Goal: Find contact information: Find contact information

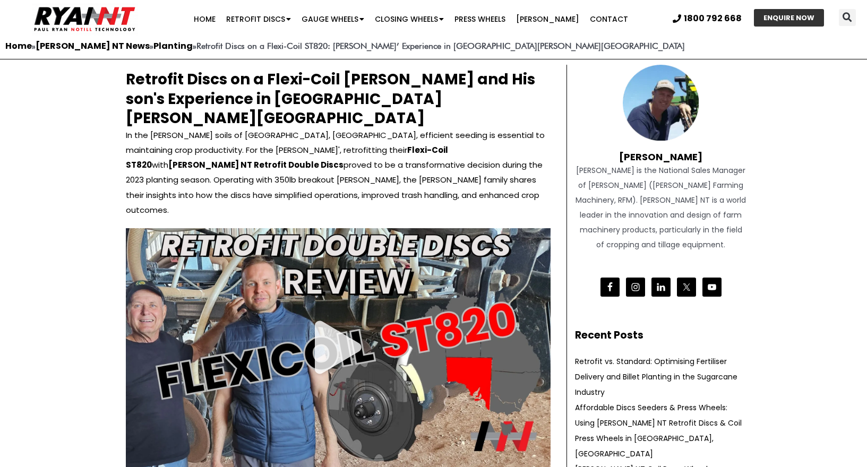
scroll to position [34, 0]
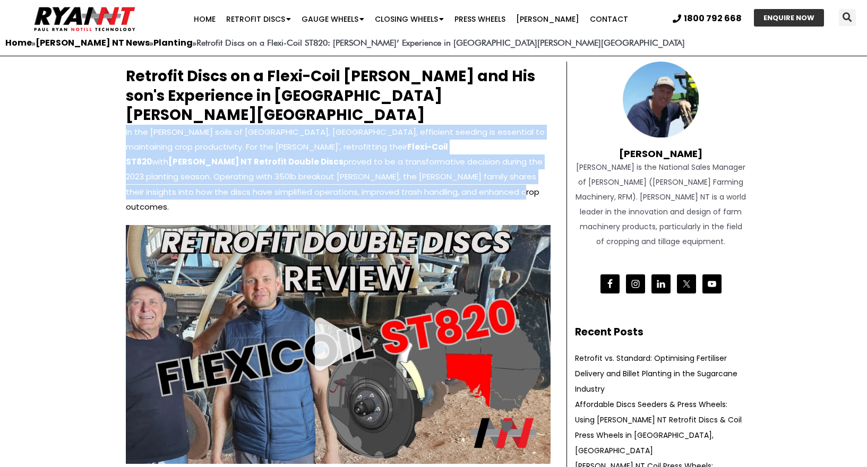
drag, startPoint x: 115, startPoint y: 111, endPoint x: 262, endPoint y: 168, distance: 157.8
click at [262, 169] on p "In the [PERSON_NAME] soils of [GEOGRAPHIC_DATA], [GEOGRAPHIC_DATA], efficient s…" at bounding box center [338, 169] width 425 height 89
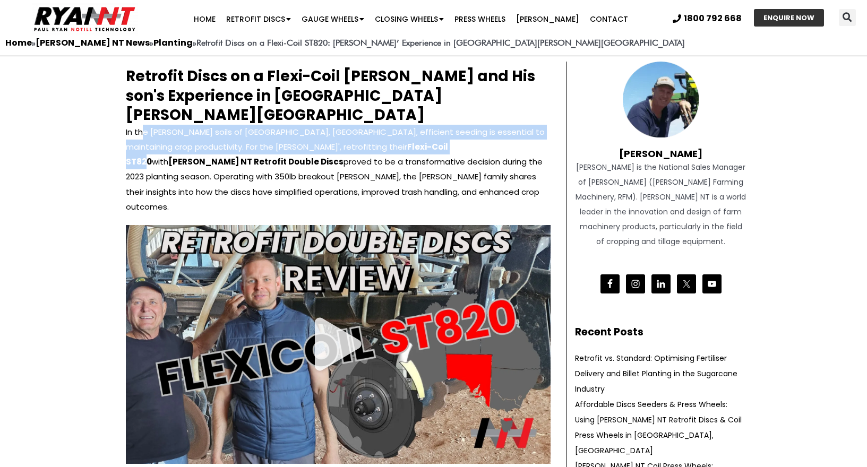
drag, startPoint x: 145, startPoint y: 118, endPoint x: 365, endPoint y: 119, distance: 219.3
click at [365, 125] on p "In the [PERSON_NAME] soils of [GEOGRAPHIC_DATA], [GEOGRAPHIC_DATA], efficient s…" at bounding box center [338, 169] width 425 height 89
click at [384, 125] on p "In the [PERSON_NAME] soils of [GEOGRAPHIC_DATA], [GEOGRAPHIC_DATA], efficient s…" at bounding box center [338, 169] width 425 height 89
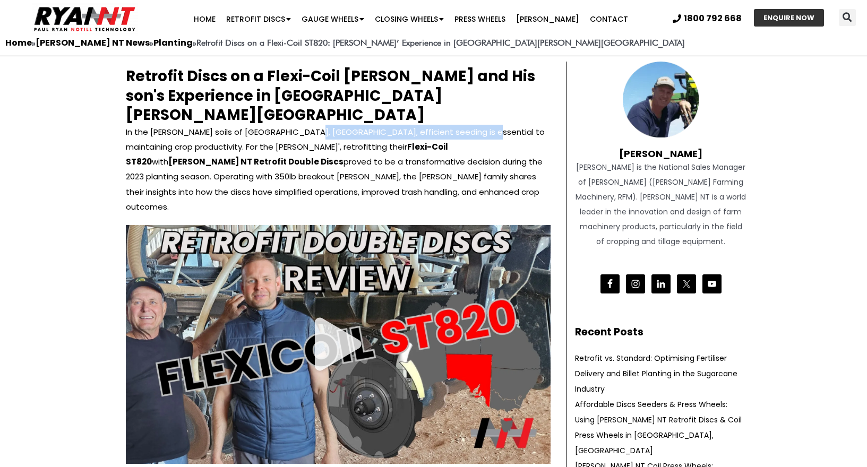
drag, startPoint x: 293, startPoint y: 114, endPoint x: 457, endPoint y: 116, distance: 164.6
click at [457, 125] on p "In the [PERSON_NAME] soils of [GEOGRAPHIC_DATA], [GEOGRAPHIC_DATA], efficient s…" at bounding box center [338, 169] width 425 height 89
drag, startPoint x: 474, startPoint y: 116, endPoint x: 513, endPoint y: 115, distance: 38.8
click at [513, 125] on p "In the [PERSON_NAME] soils of [GEOGRAPHIC_DATA], [GEOGRAPHIC_DATA], efficient s…" at bounding box center [338, 169] width 425 height 89
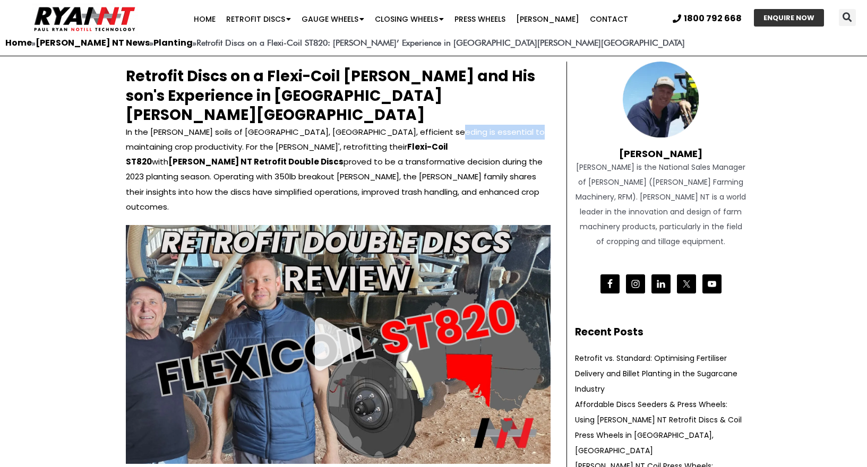
click at [513, 125] on p "In the [PERSON_NAME] soils of [GEOGRAPHIC_DATA], [GEOGRAPHIC_DATA], efficient s…" at bounding box center [338, 169] width 425 height 89
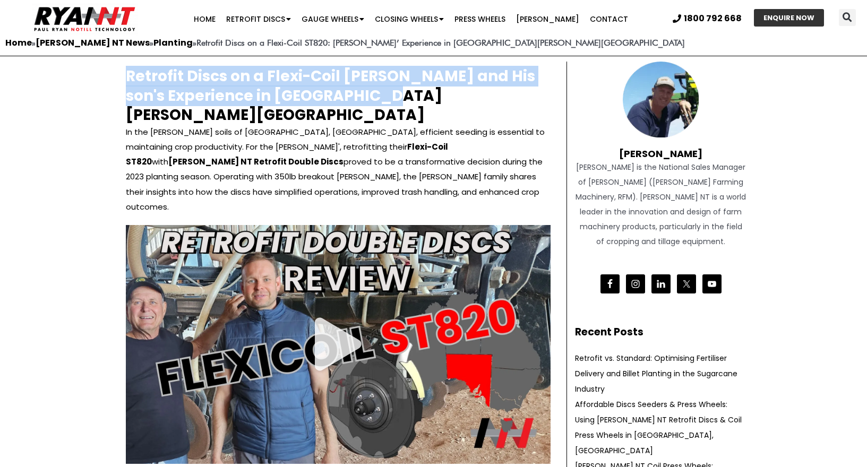
drag, startPoint x: 115, startPoint y: 76, endPoint x: 338, endPoint y: 96, distance: 223.3
drag, startPoint x: 338, startPoint y: 96, endPoint x: 328, endPoint y: 98, distance: 10.4
click at [338, 96] on h2 "Retrofit Discs on a Flexi-Coil [PERSON_NAME] and His son's Experience in [GEOGR…" at bounding box center [338, 96] width 425 height 58
drag, startPoint x: 279, startPoint y: 92, endPoint x: 74, endPoint y: 73, distance: 205.8
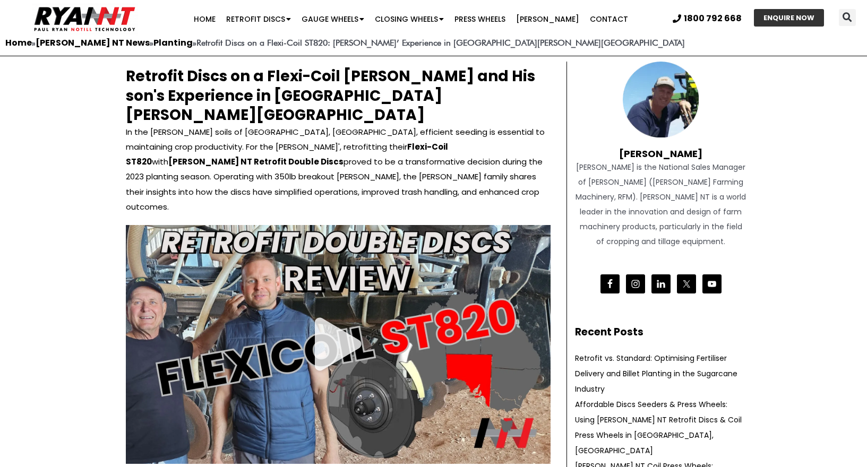
drag, startPoint x: 96, startPoint y: 78, endPoint x: 125, endPoint y: 78, distance: 28.7
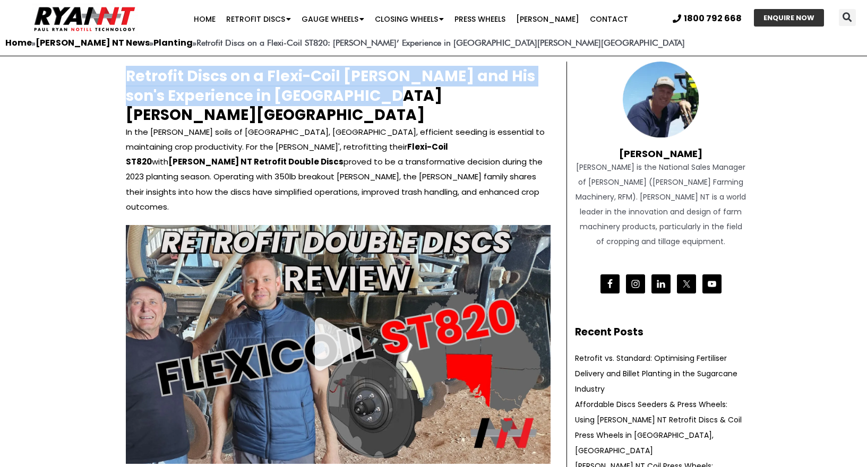
drag, startPoint x: 101, startPoint y: 76, endPoint x: 356, endPoint y: 96, distance: 255.6
click at [356, 96] on h2 "Retrofit Discs on a Flexi-Coil [PERSON_NAME] and His son's Experience in [GEOGR…" at bounding box center [338, 96] width 425 height 58
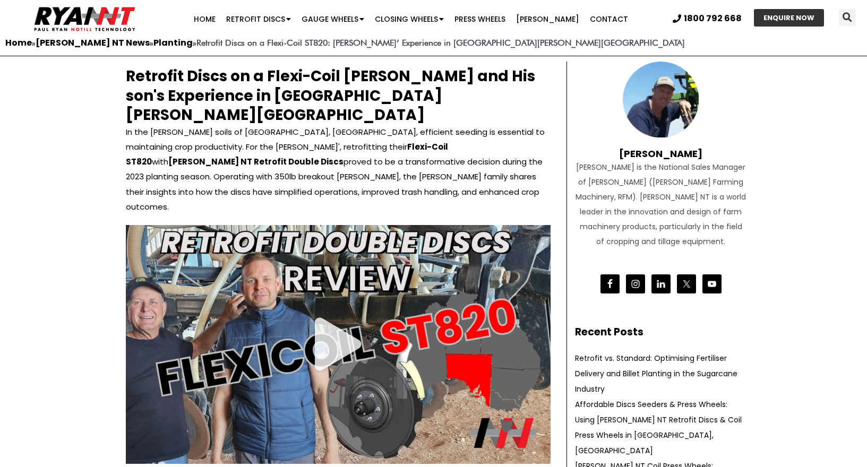
scroll to position [34, 1]
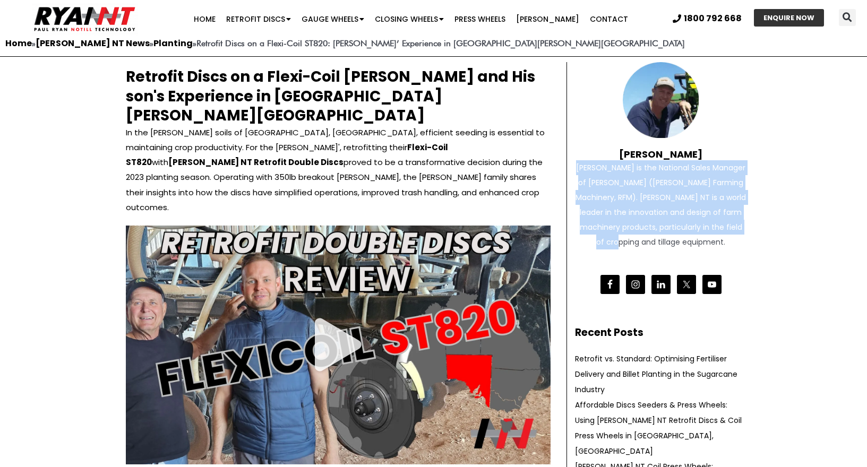
drag, startPoint x: 579, startPoint y: 165, endPoint x: 695, endPoint y: 235, distance: 135.7
click at [695, 235] on div "[PERSON_NAME] is the National Sales Manager of [PERSON_NAME] ([PERSON_NAME] Far…" at bounding box center [661, 204] width 172 height 89
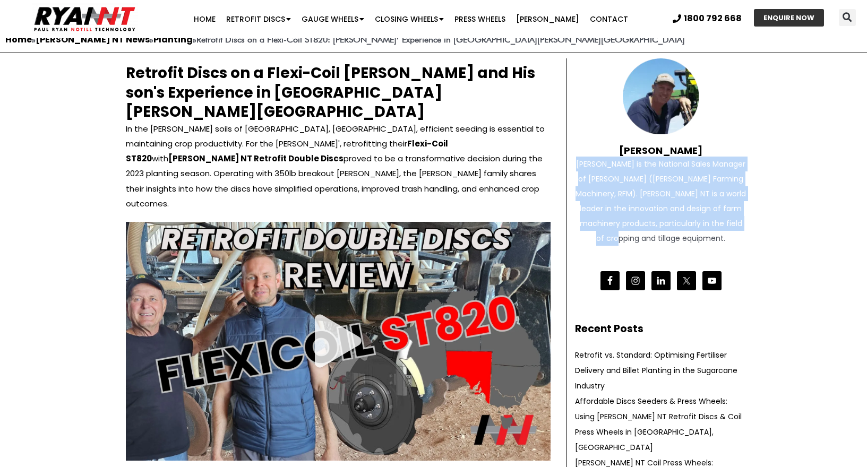
click at [693, 237] on div "[PERSON_NAME] is the National Sales Manager of [PERSON_NAME] ([PERSON_NAME] Far…" at bounding box center [661, 201] width 172 height 89
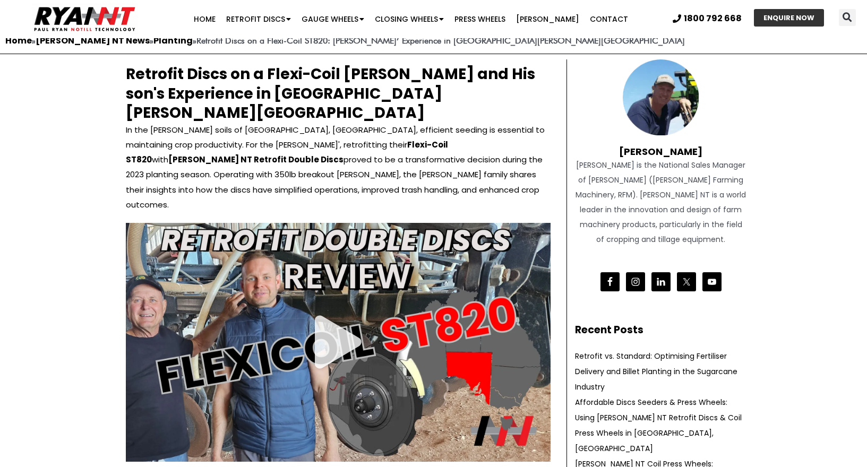
scroll to position [36, 0]
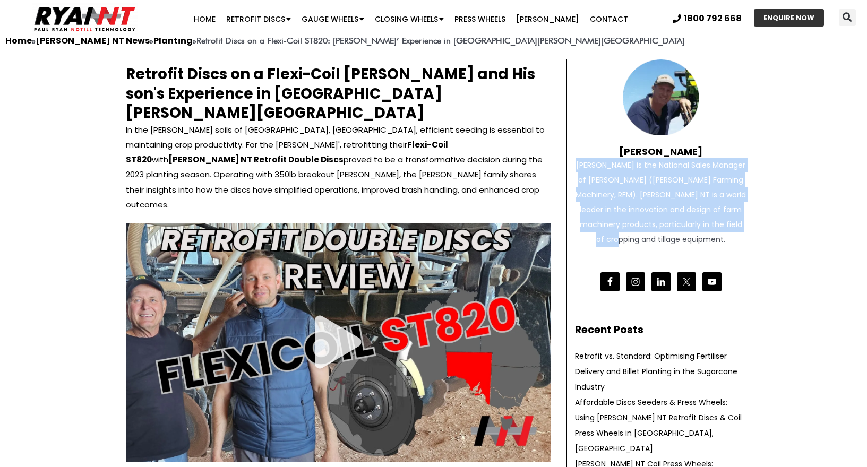
drag, startPoint x: 695, startPoint y: 239, endPoint x: 579, endPoint y: 166, distance: 137.4
click at [579, 166] on div "[PERSON_NAME] is the National Sales Manager of [PERSON_NAME] ([PERSON_NAME] Far…" at bounding box center [661, 202] width 172 height 89
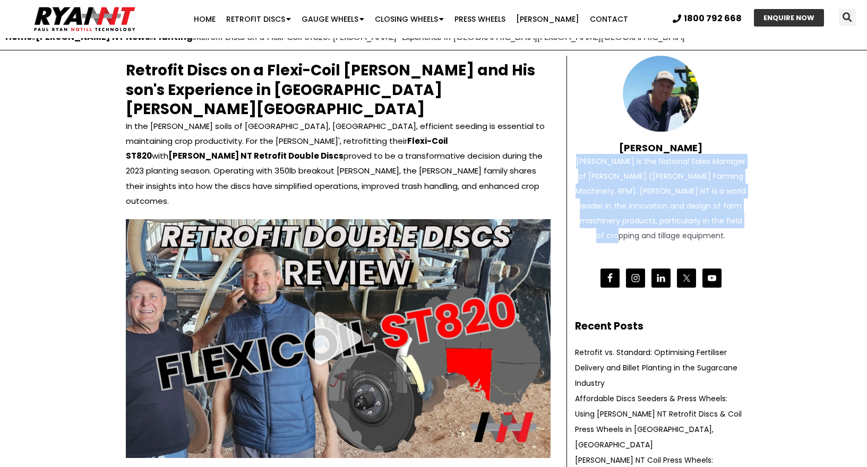
click at [579, 166] on div "[PERSON_NAME] is the National Sales Manager of [PERSON_NAME] ([PERSON_NAME] Far…" at bounding box center [661, 198] width 172 height 89
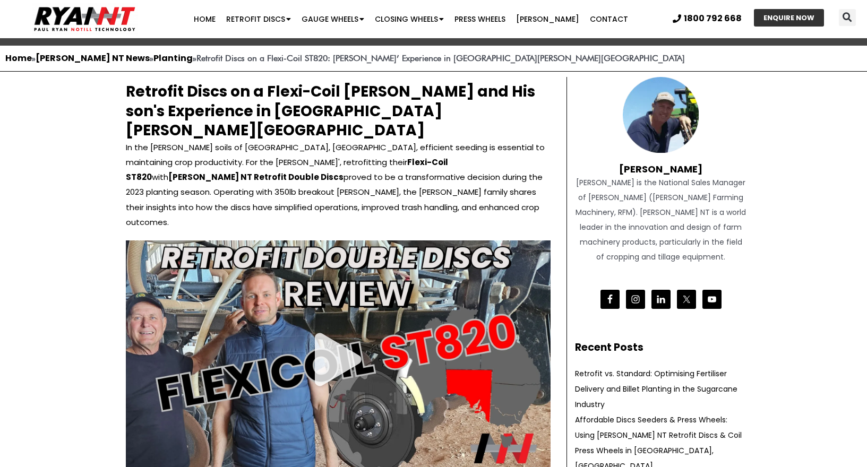
scroll to position [11, 0]
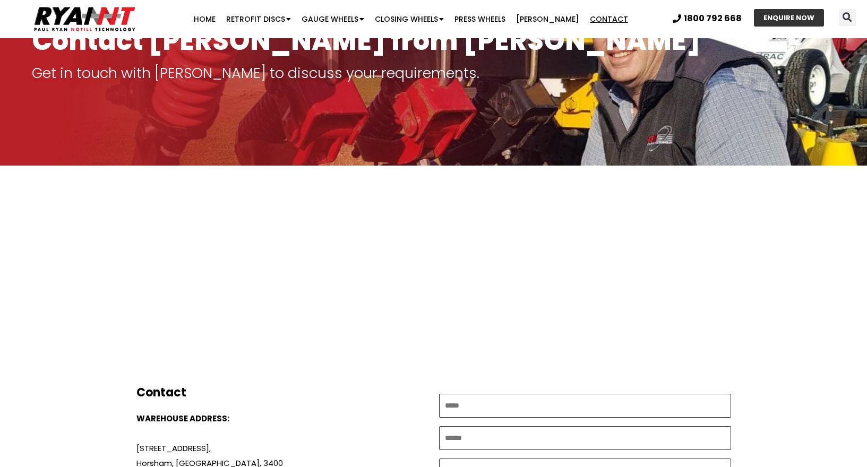
scroll to position [93, 0]
